Goal: Task Accomplishment & Management: Complete application form

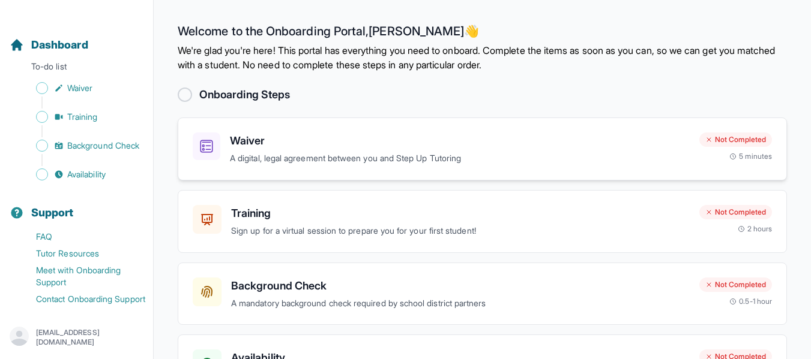
click at [448, 140] on h3 "Waiver" at bounding box center [460, 141] width 460 height 17
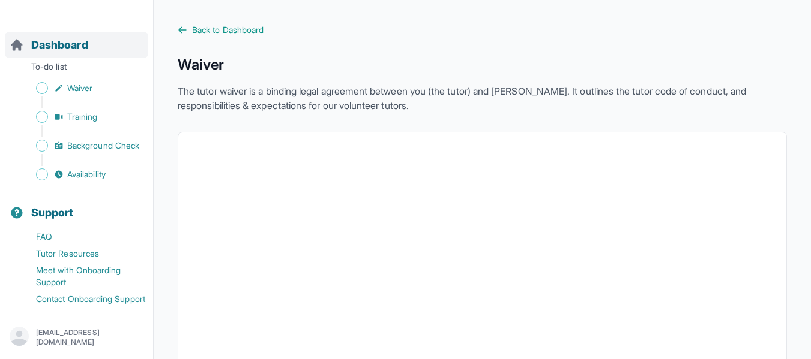
click at [53, 32] on div "Dashboard" at bounding box center [76, 45] width 143 height 26
click at [49, 61] on p "To-do list" at bounding box center [76, 69] width 143 height 17
click at [82, 111] on span "Training" at bounding box center [82, 117] width 31 height 12
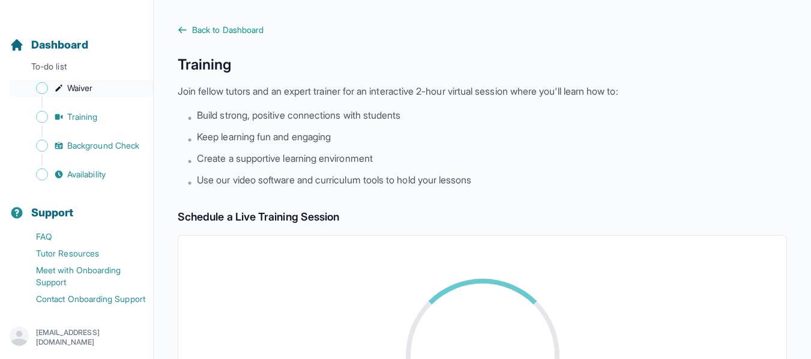
click at [88, 82] on span "Waiver" at bounding box center [79, 88] width 25 height 12
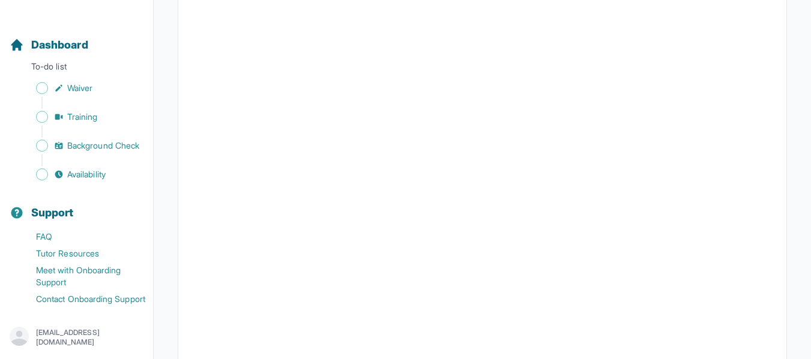
scroll to position [1684, 0]
click at [52, 32] on div "Dashboard" at bounding box center [76, 45] width 143 height 26
click at [51, 61] on p "To-do list" at bounding box center [76, 69] width 143 height 17
click at [59, 205] on span "Support" at bounding box center [52, 213] width 43 height 17
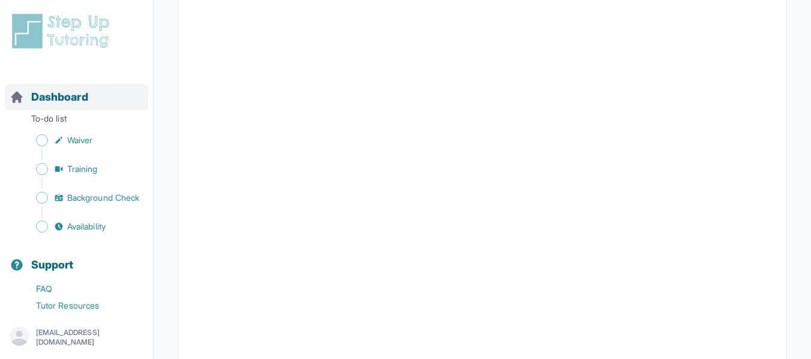
click at [70, 94] on span "Dashboard" at bounding box center [59, 97] width 57 height 17
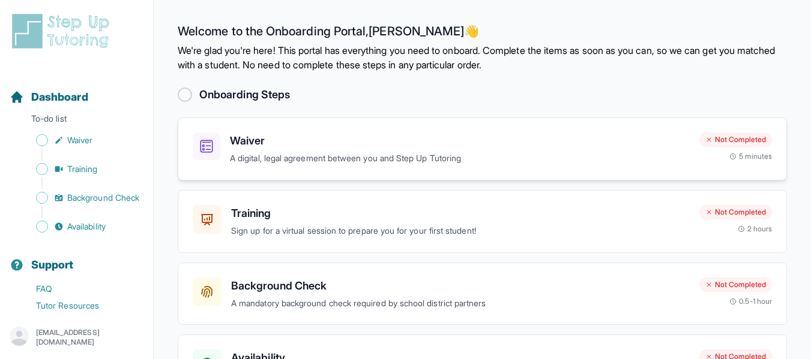
click at [440, 175] on div "Waiver A digital, legal agreement between you and Step Up Tutoring Not Complete…" at bounding box center [482, 149] width 609 height 63
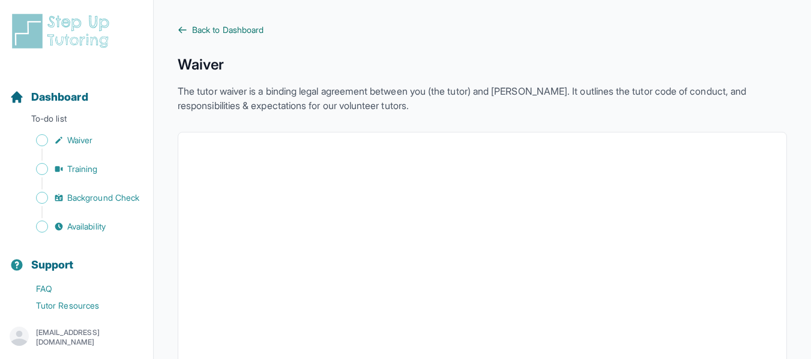
click at [220, 31] on span "Back to Dashboard" at bounding box center [227, 30] width 71 height 12
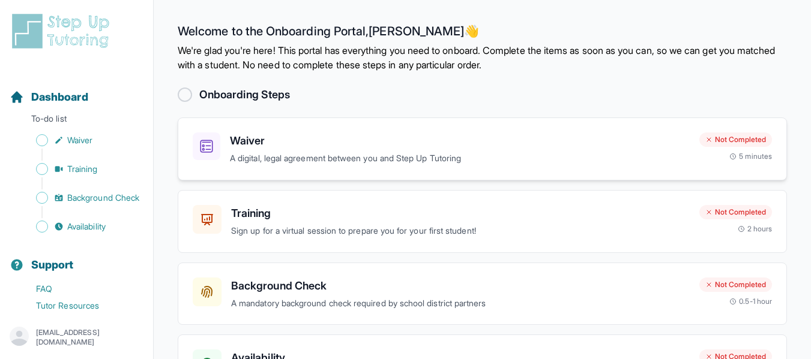
click at [328, 147] on h3 "Waiver" at bounding box center [460, 141] width 460 height 17
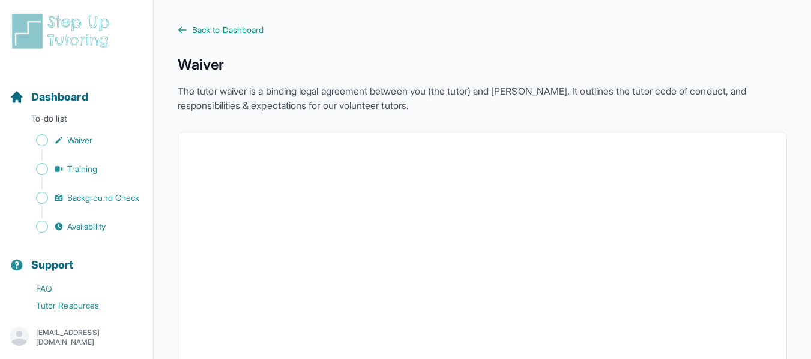
click at [216, 26] on span "Back to Dashboard" at bounding box center [227, 30] width 71 height 12
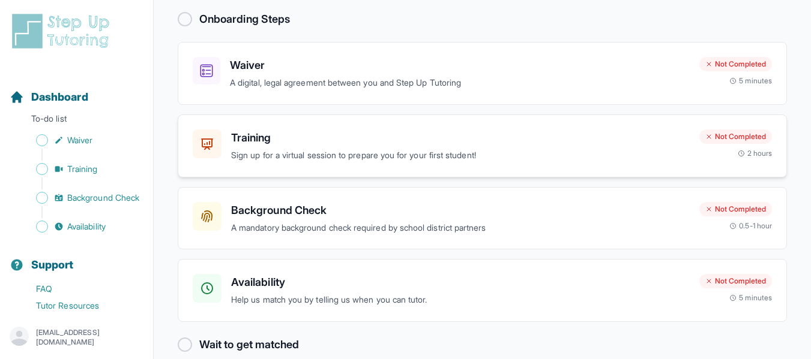
scroll to position [94, 0]
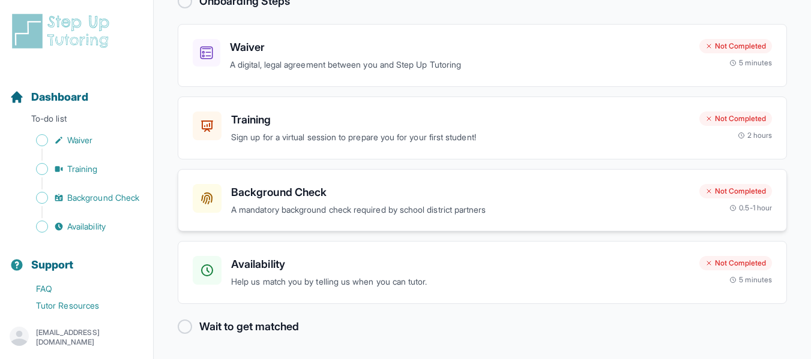
click at [407, 218] on div "Background Check A mandatory background check required by school district partn…" at bounding box center [482, 200] width 609 height 63
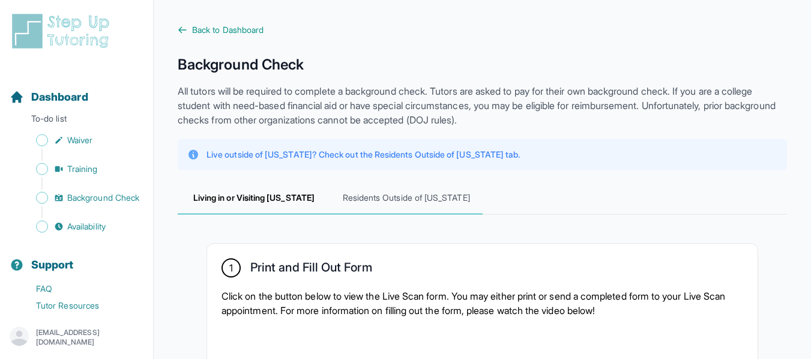
click at [419, 202] on span "Residents Outside of [US_STATE]" at bounding box center [406, 198] width 152 height 32
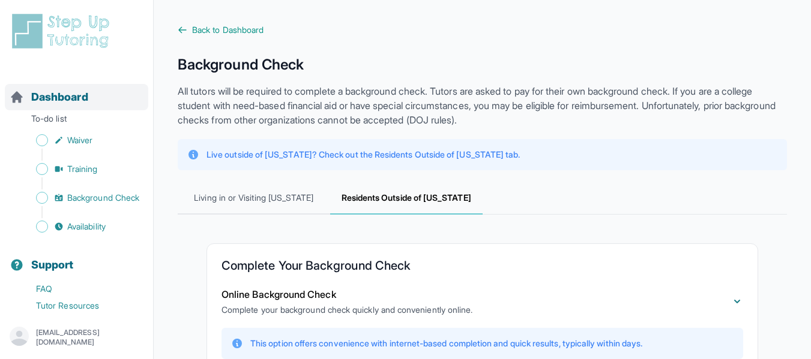
click at [42, 97] on span "Dashboard" at bounding box center [59, 97] width 57 height 17
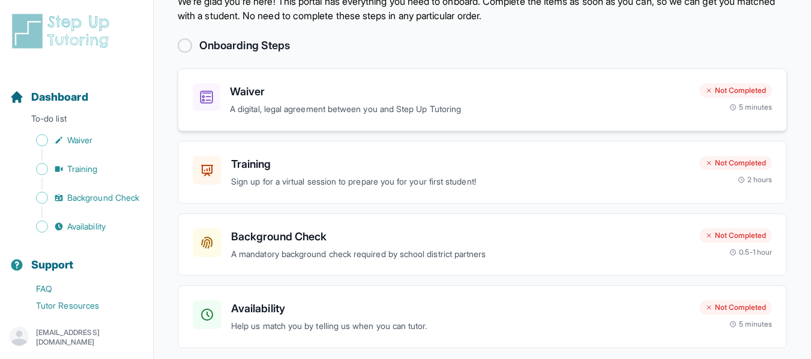
scroll to position [49, 0]
click at [302, 94] on h3 "Waiver" at bounding box center [460, 92] width 460 height 17
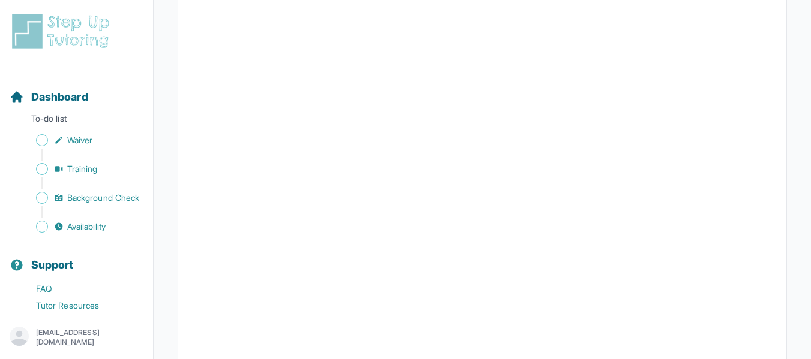
scroll to position [1699, 0]
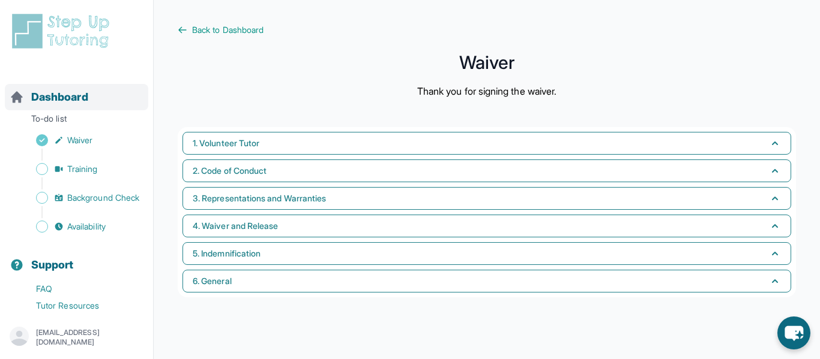
click at [68, 97] on span "Dashboard" at bounding box center [59, 97] width 57 height 17
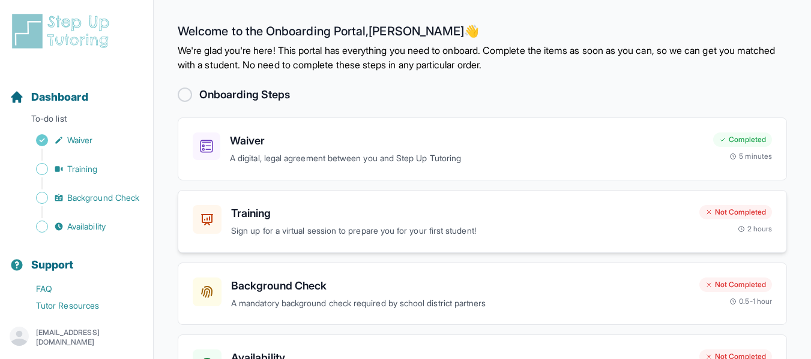
scroll to position [94, 0]
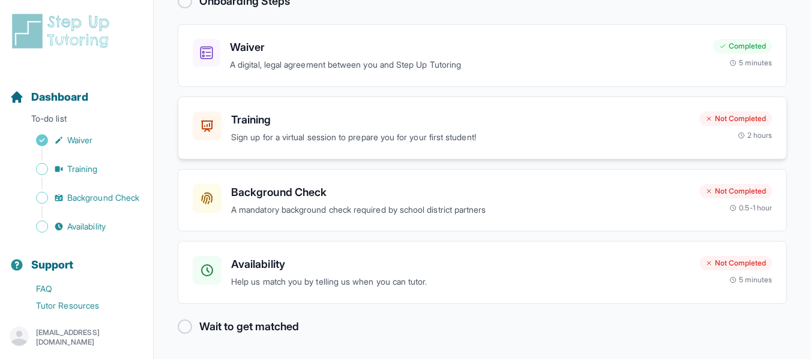
click at [413, 190] on h3 "Background Check" at bounding box center [460, 192] width 458 height 17
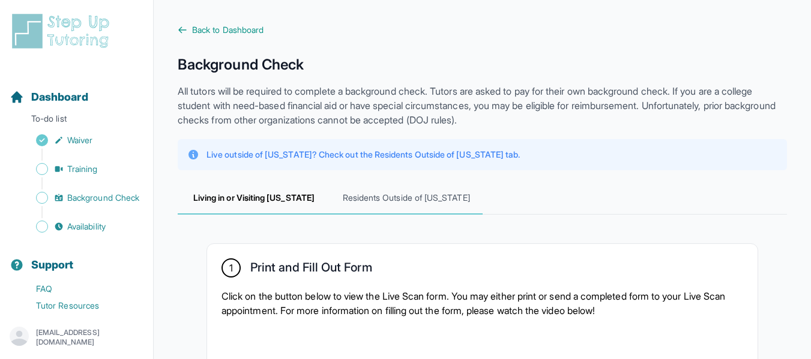
click at [422, 194] on span "Residents Outside of [US_STATE]" at bounding box center [406, 198] width 152 height 32
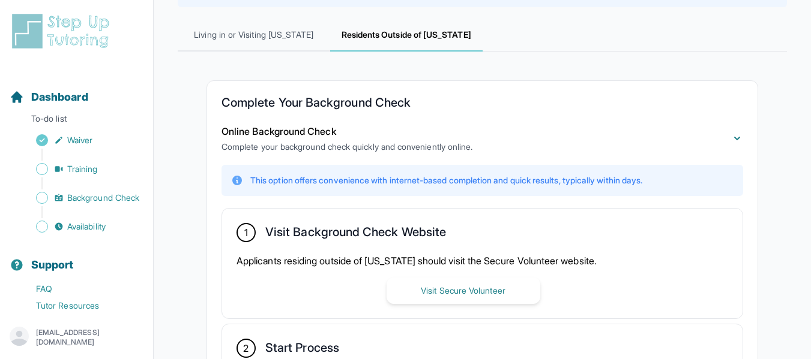
scroll to position [170, 0]
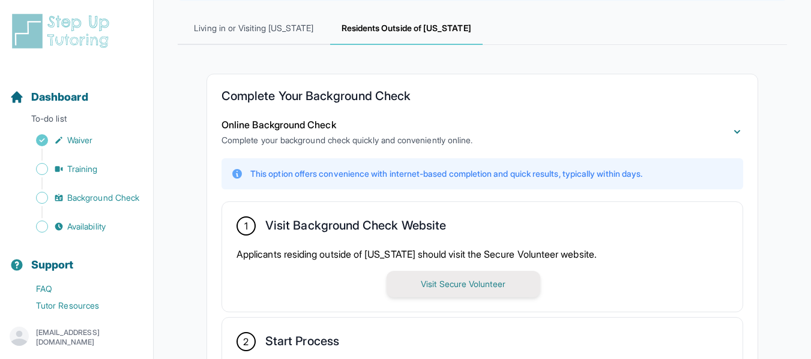
click at [453, 284] on button "Visit Secure Volunteer" at bounding box center [463, 284] width 154 height 26
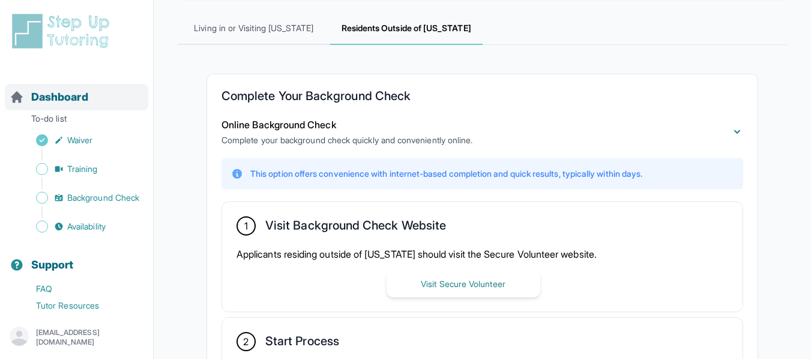
scroll to position [0, 0]
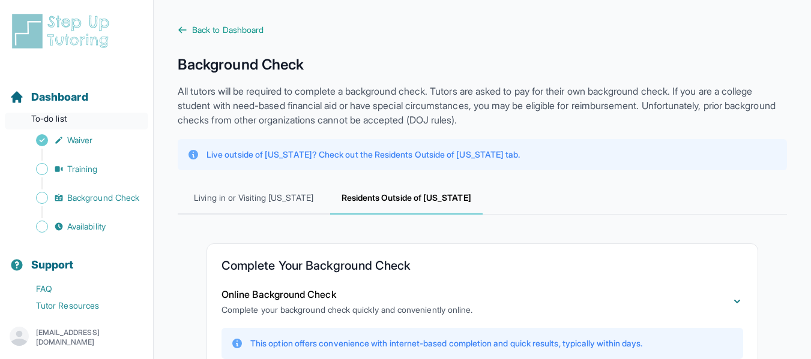
click at [84, 127] on p "To-do list" at bounding box center [76, 121] width 143 height 17
click at [70, 105] on span "Dashboard" at bounding box center [59, 97] width 57 height 17
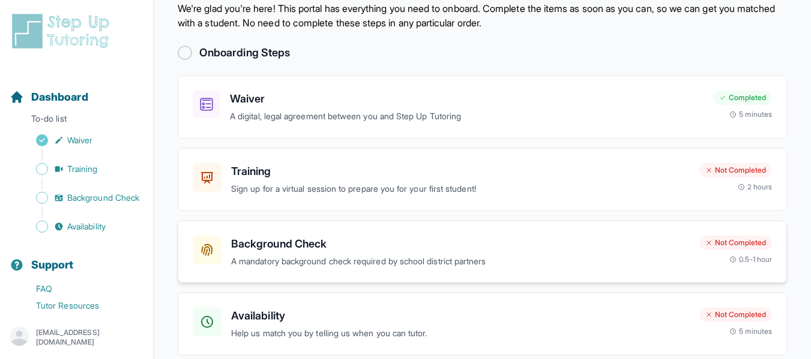
scroll to position [94, 0]
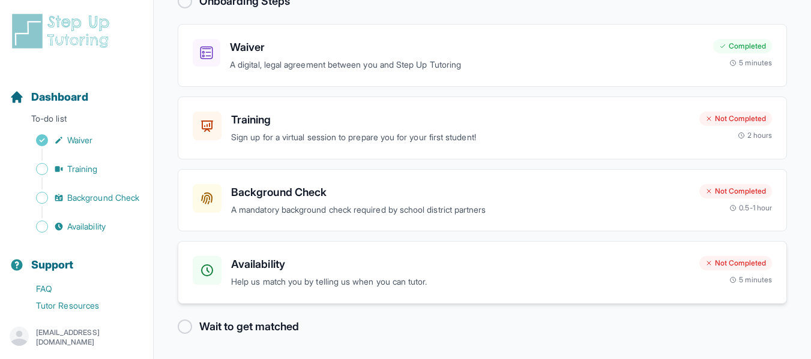
click at [460, 267] on h3 "Availability" at bounding box center [460, 264] width 458 height 17
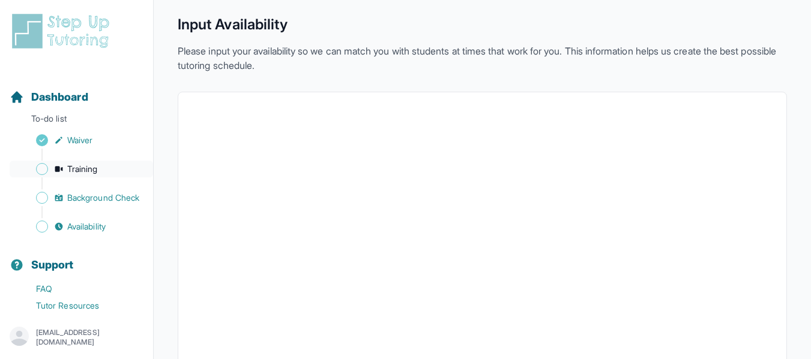
scroll to position [1, 0]
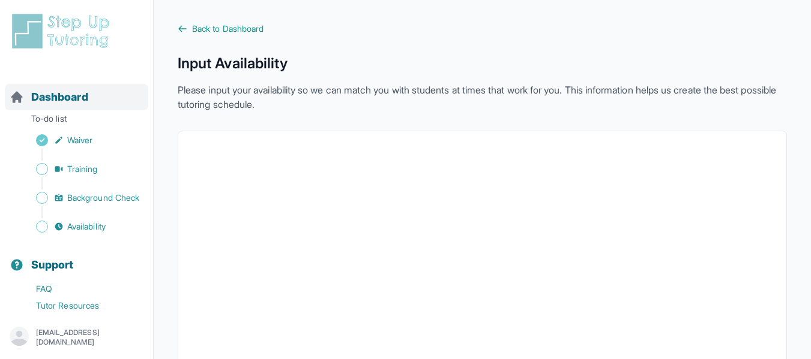
click at [82, 91] on span "Dashboard" at bounding box center [59, 97] width 57 height 17
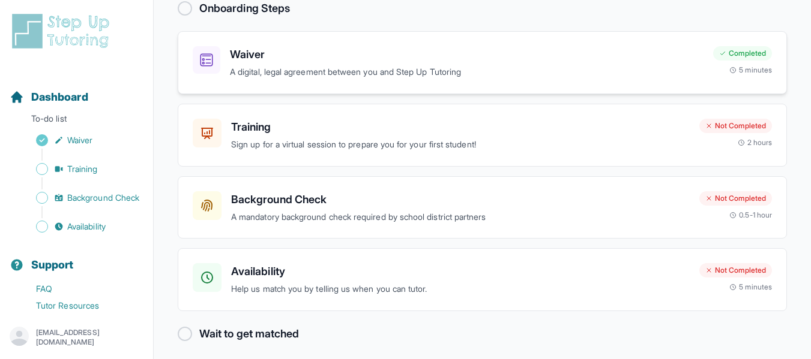
scroll to position [94, 0]
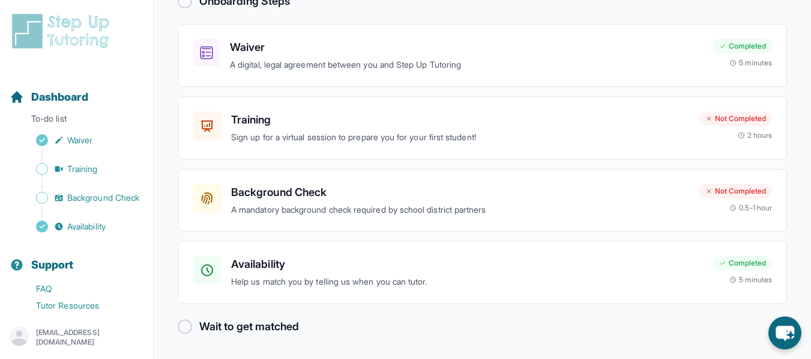
scroll to position [43, 0]
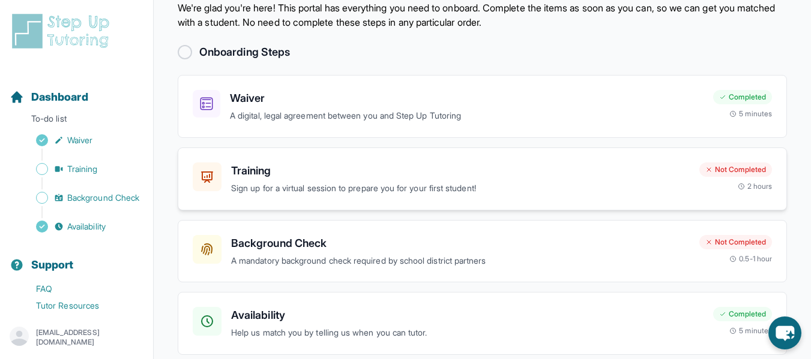
click at [482, 197] on div "Training Sign up for a virtual session to prepare you for your first student! N…" at bounding box center [482, 179] width 609 height 63
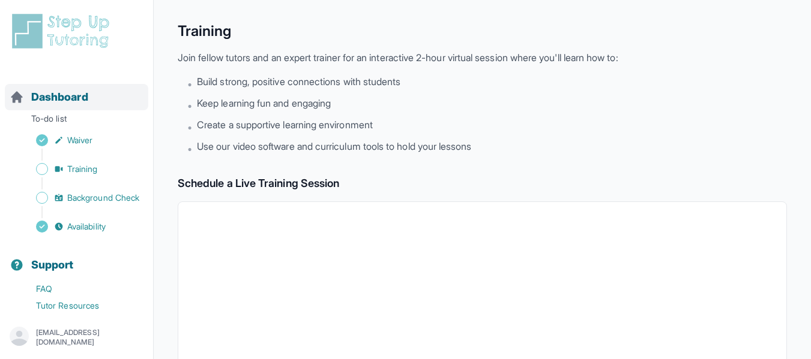
scroll to position [33, 0]
click at [61, 88] on div "Dashboard" at bounding box center [76, 97] width 143 height 26
click at [67, 101] on span "Dashboard" at bounding box center [59, 97] width 57 height 17
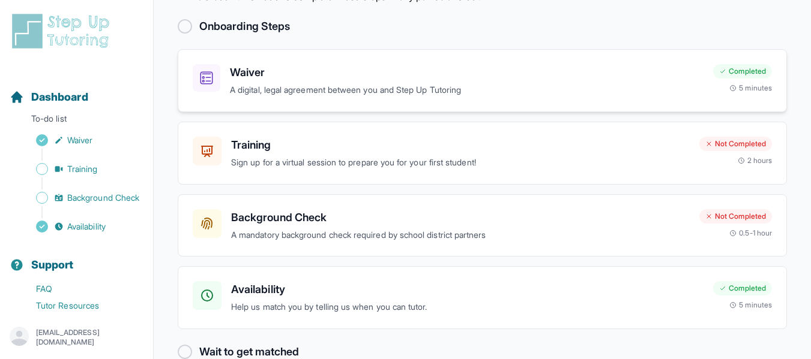
scroll to position [69, 0]
click at [440, 135] on div "Training Sign up for a virtual session to prepare you for your first student! N…" at bounding box center [482, 152] width 609 height 63
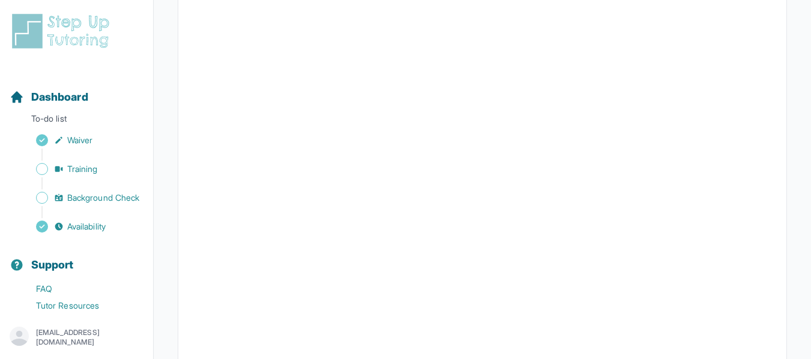
scroll to position [255, 0]
click at [71, 99] on span "Dashboard" at bounding box center [59, 97] width 57 height 17
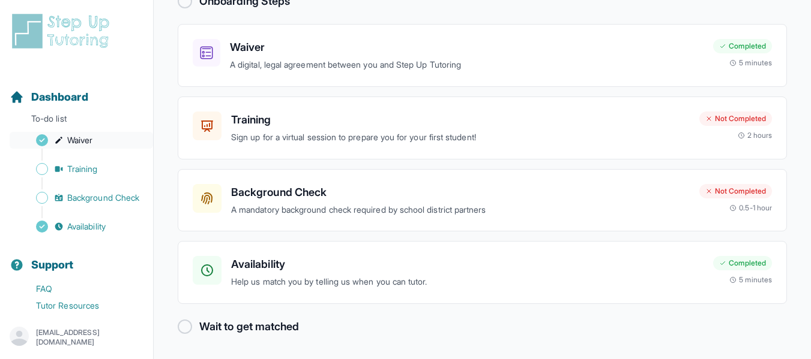
scroll to position [79, 0]
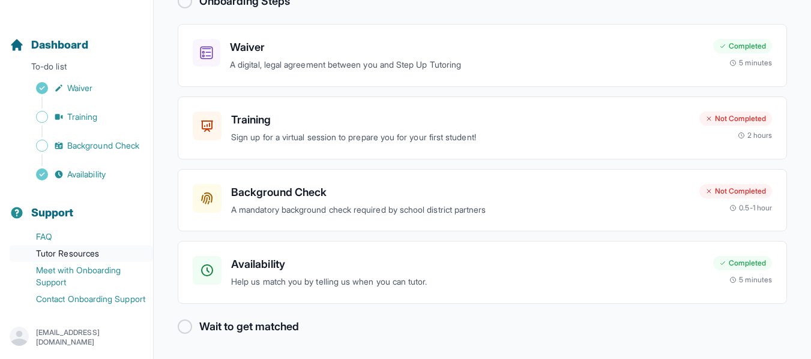
click at [53, 245] on link "Tutor Resources" at bounding box center [81, 253] width 143 height 17
click at [52, 229] on link "FAQ" at bounding box center [81, 237] width 143 height 17
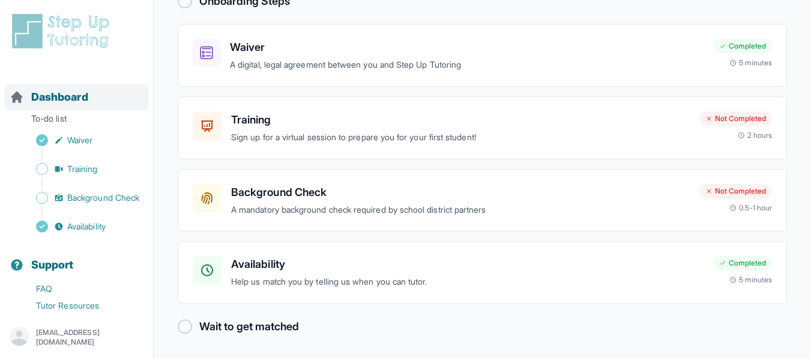
click at [77, 98] on span "Dashboard" at bounding box center [59, 97] width 57 height 17
